Goal: Task Accomplishment & Management: Complete application form

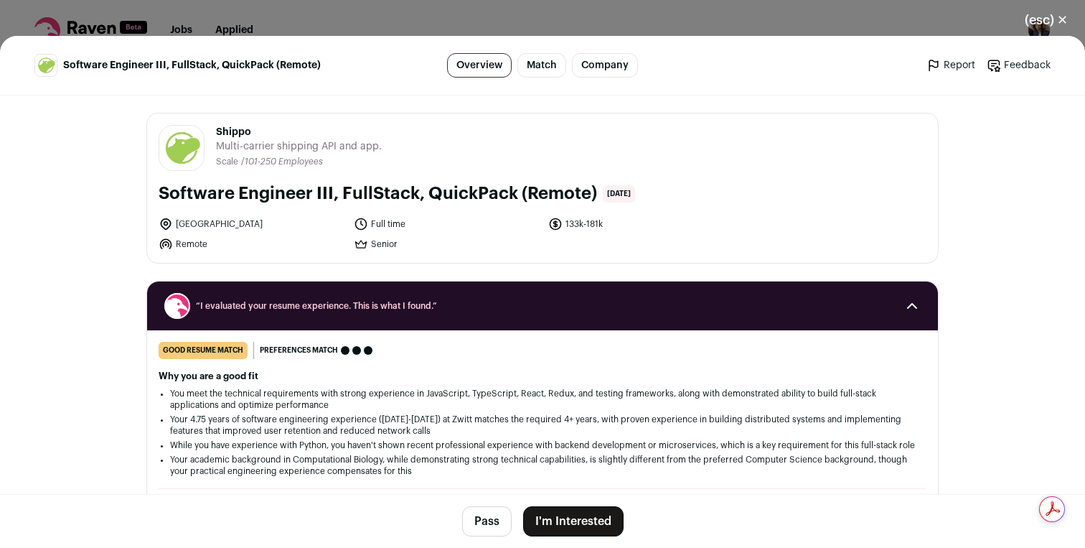
click at [574, 520] on button "I'm Interested" at bounding box center [573, 521] width 100 height 30
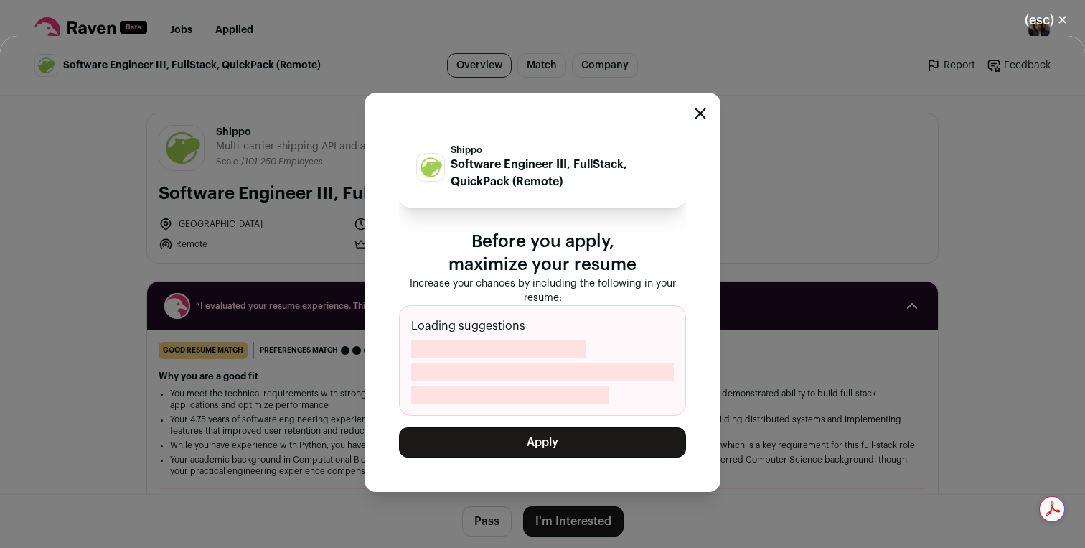
click at [557, 451] on button "Apply" at bounding box center [542, 442] width 287 height 30
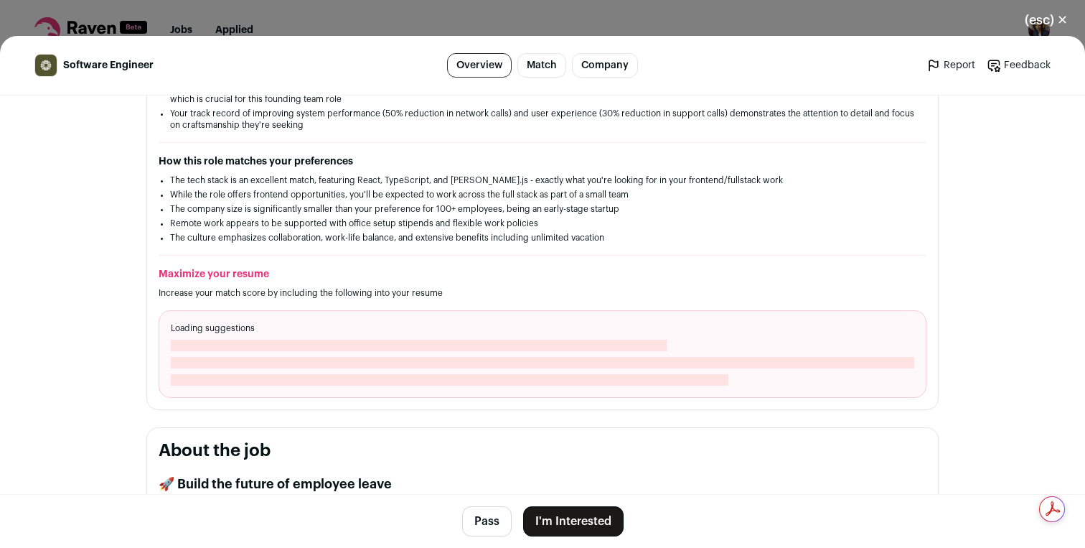
scroll to position [355, 0]
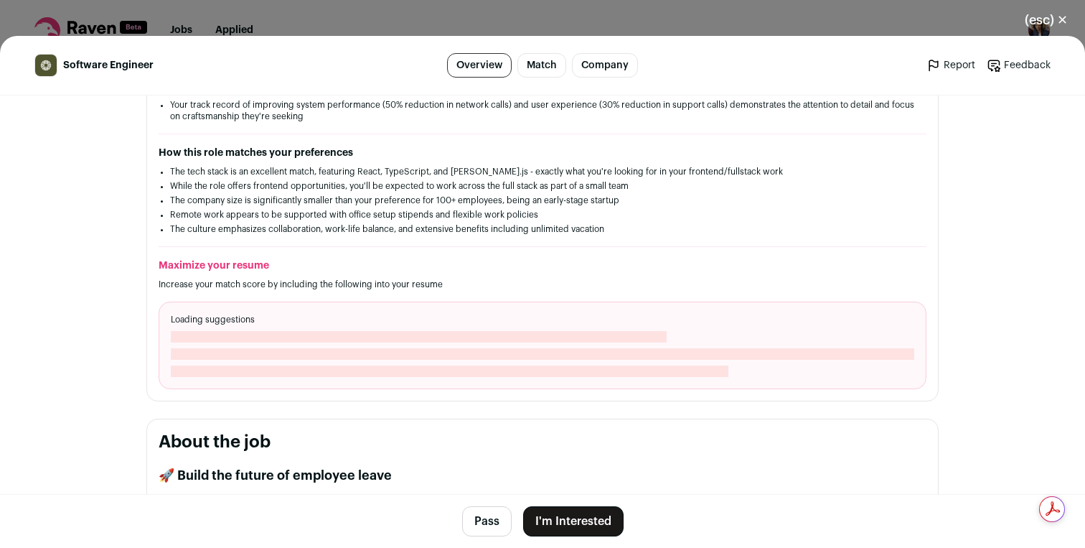
click at [578, 508] on button "I'm Interested" at bounding box center [573, 521] width 100 height 30
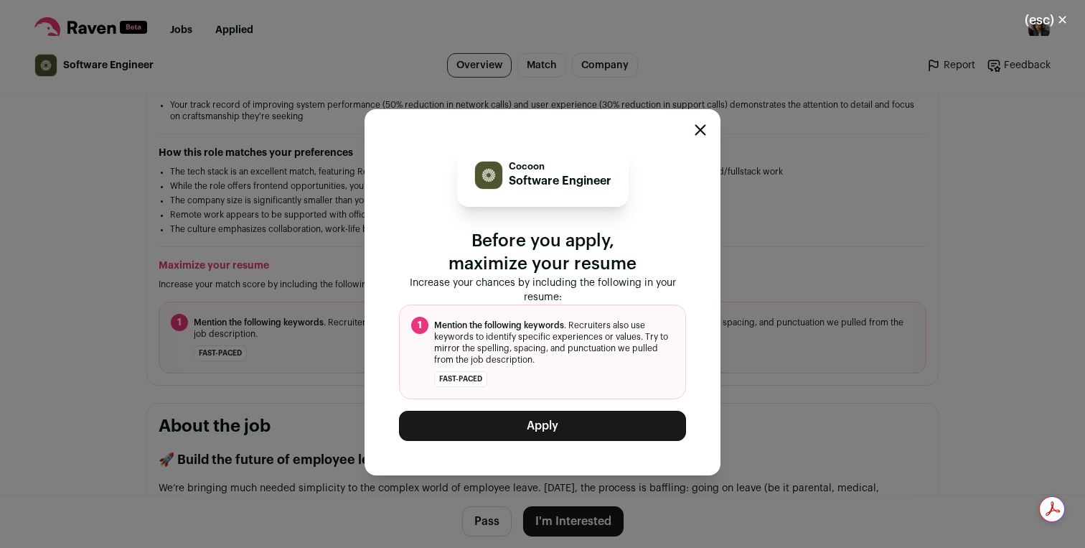
click at [586, 449] on div "Cocoon Software Engineer Before you apply, maximize your resume Increase your c…" at bounding box center [543, 292] width 356 height 366
click at [581, 428] on button "Apply" at bounding box center [542, 425] width 287 height 30
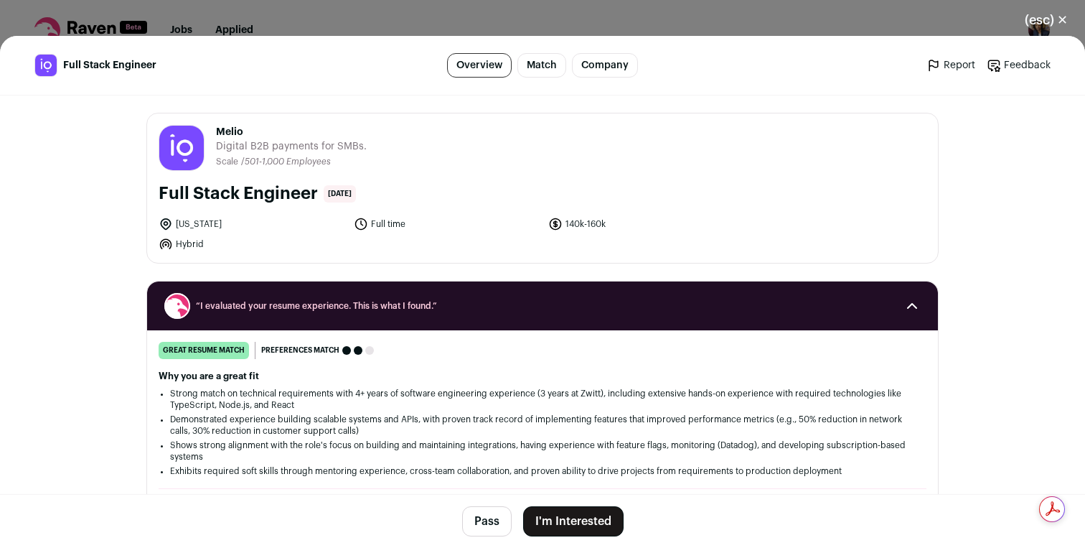
click at [578, 511] on button "I'm Interested" at bounding box center [573, 521] width 100 height 30
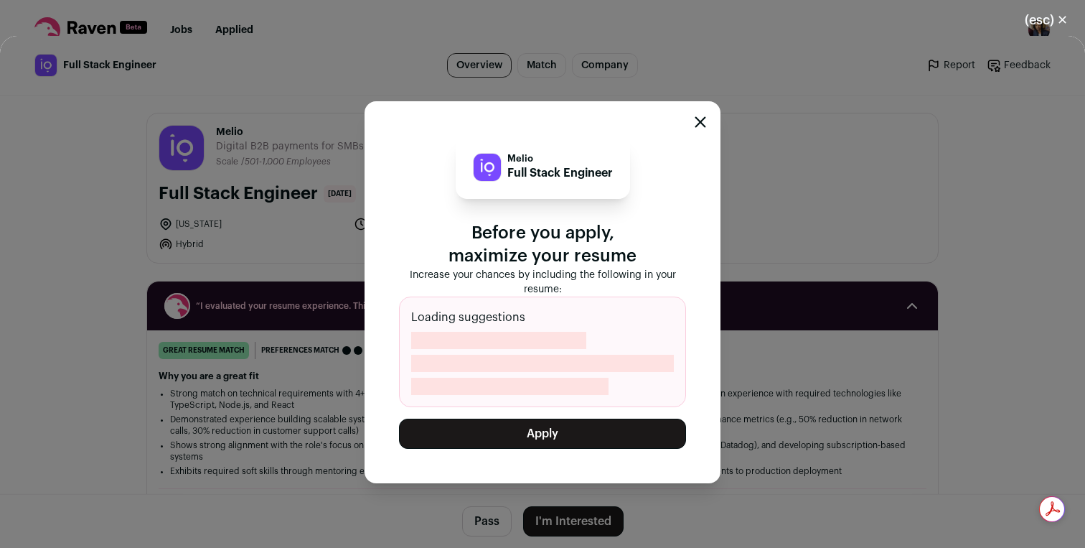
click at [584, 443] on button "Apply" at bounding box center [542, 433] width 287 height 30
